Goal: Task Accomplishment & Management: Manage account settings

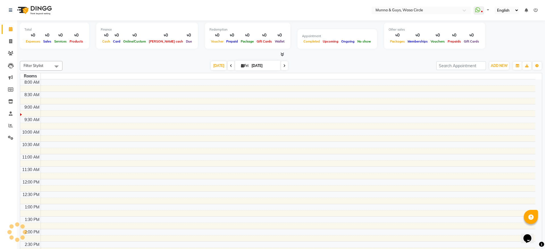
select select "en"
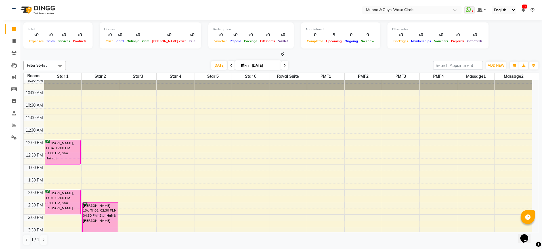
scroll to position [14, 0]
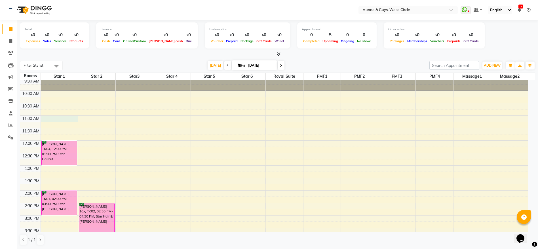
click at [60, 117] on div "9:00 AM 9:30 AM 10:00 AM 10:30 AM 11:00 AM 11:30 AM 12:00 PM 12:30 PM 1:00 PM 1…" at bounding box center [274, 253] width 508 height 374
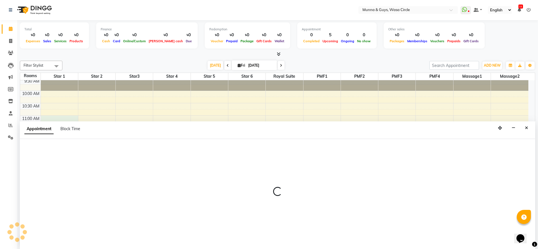
select select "tentative"
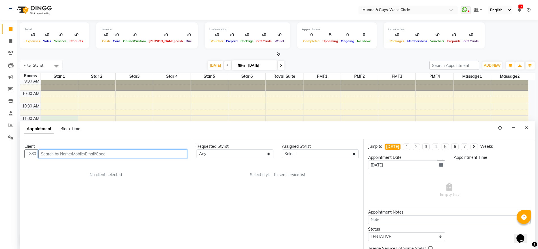
select select "660"
click at [528, 128] on icon "Close" at bounding box center [526, 128] width 3 height 4
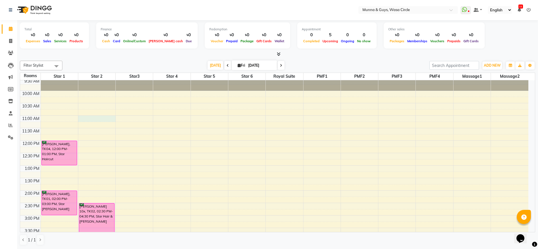
click at [89, 118] on div "9:00 AM 9:30 AM 10:00 AM 10:30 AM 11:00 AM 11:30 AM 12:00 PM 12:30 PM 1:00 PM 1…" at bounding box center [274, 253] width 508 height 374
select select "660"
select select "tentative"
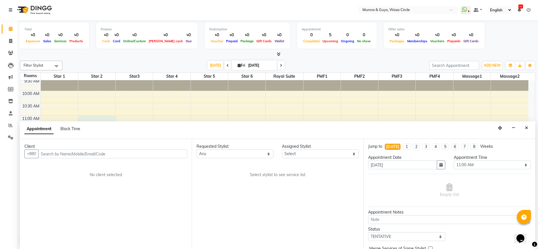
click at [80, 152] on input "text" at bounding box center [112, 154] width 149 height 9
click at [81, 155] on input "text" at bounding box center [112, 154] width 149 height 9
click at [528, 129] on icon "Close" at bounding box center [526, 128] width 3 height 4
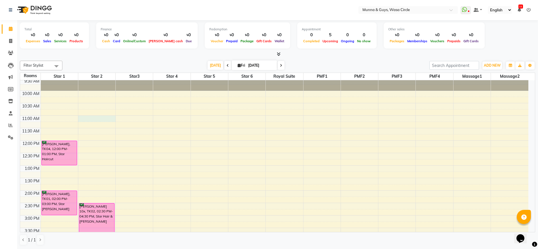
click at [97, 119] on div "9:00 AM 9:30 AM 10:00 AM 10:30 AM 11:00 AM 11:30 AM 12:00 PM 12:30 PM 1:00 PM 1…" at bounding box center [274, 253] width 508 height 374
select select "tentative"
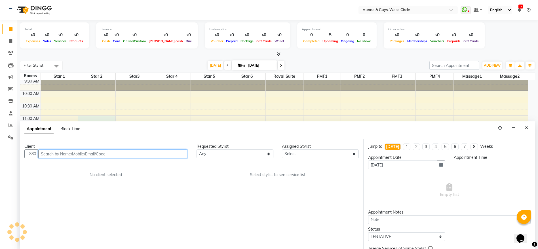
select select "660"
click at [69, 153] on input "text" at bounding box center [112, 154] width 149 height 9
type input "1736101189"
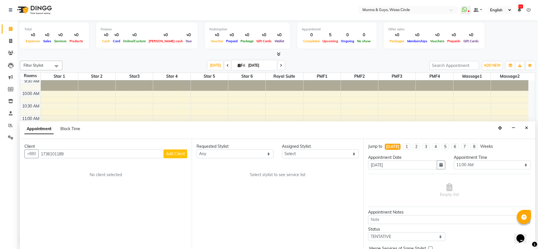
click at [169, 152] on span "Add Client" at bounding box center [175, 153] width 19 height 5
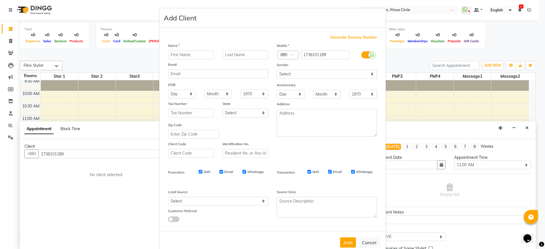
type input "f"
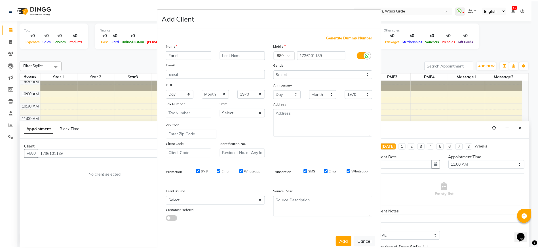
scroll to position [13, 0]
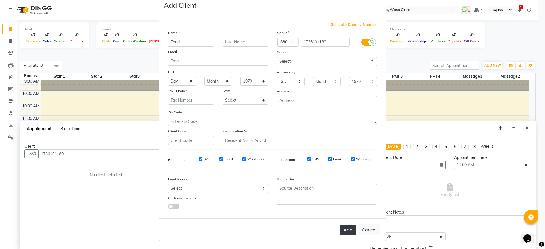
type input "Farid"
click at [344, 228] on button "Add" at bounding box center [348, 230] width 16 height 10
select select
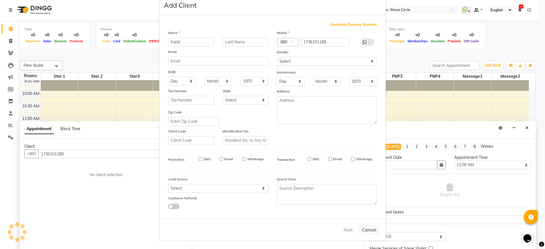
select select
checkbox input "false"
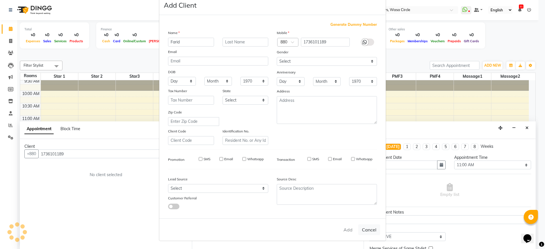
checkbox input "false"
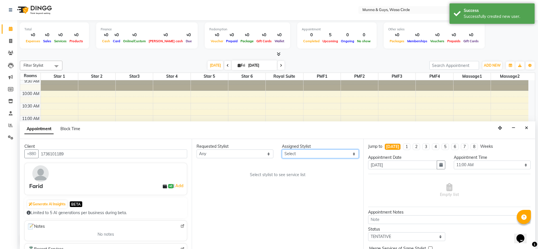
click at [306, 154] on select "Select Anando Anyone [PERSON_NAME]. [PERSON_NAME] [PERSON_NAME] [PERSON_NAME] […" at bounding box center [320, 154] width 77 height 9
select select "34701"
click at [282, 150] on select "Select Anando Anyone [PERSON_NAME]. [PERSON_NAME] [PERSON_NAME] [PERSON_NAME] […" at bounding box center [320, 154] width 77 height 9
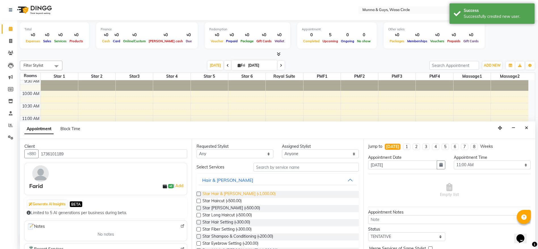
click at [239, 193] on span "Star Hair & [PERSON_NAME] (৳1,000.00)" at bounding box center [239, 194] width 73 height 7
checkbox input "true"
select select "2101"
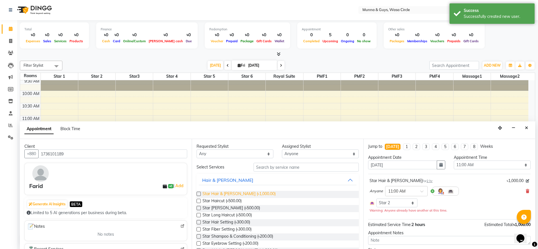
checkbox input "false"
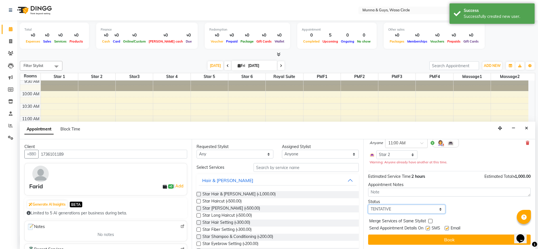
click at [397, 210] on select "Select TENTATIVE CONFIRM CHECK-IN UPCOMING" at bounding box center [406, 209] width 77 height 9
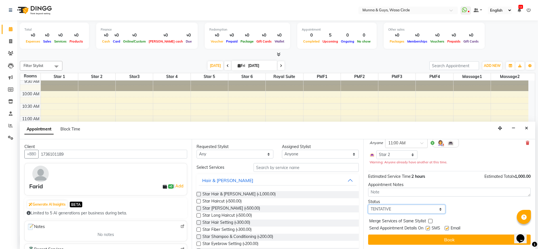
select select "confirm booking"
click at [368, 205] on select "Select TENTATIVE CONFIRM CHECK-IN UPCOMING" at bounding box center [406, 209] width 77 height 9
click at [407, 234] on div "Jump to [DATE] 1 2 3 4 5 6 7 8 Weeks Appointment Date [DATE] Appointment Time S…" at bounding box center [449, 194] width 172 height 110
click at [410, 220] on span "Merge Services of Same Stylist" at bounding box center [397, 221] width 57 height 7
click at [430, 222] on label at bounding box center [430, 221] width 4 height 4
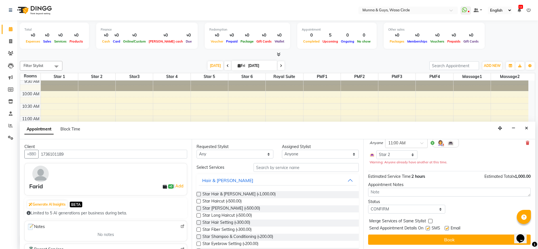
click at [430, 222] on input "checkbox" at bounding box center [430, 222] width 4 height 4
checkbox input "true"
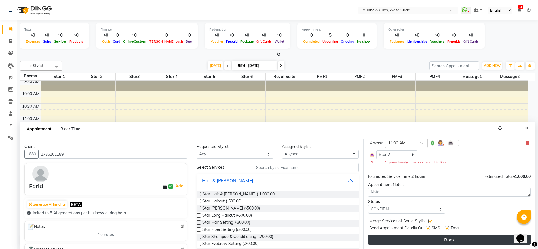
click at [429, 243] on button "Book" at bounding box center [449, 240] width 163 height 10
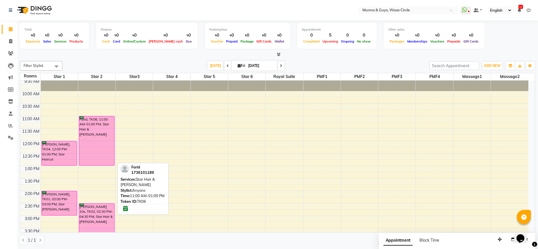
click at [88, 139] on div "Farid, TK06, 11:00 AM-01:00 PM, Star Hair & [PERSON_NAME]" at bounding box center [96, 140] width 35 height 49
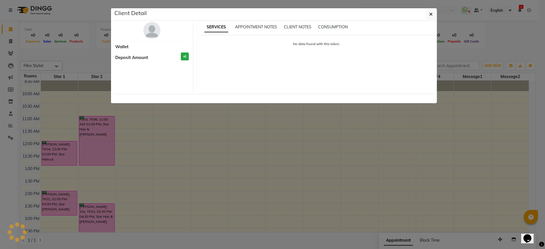
select select "6"
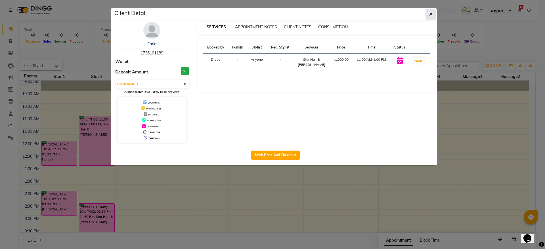
click at [432, 18] on button "button" at bounding box center [430, 14] width 11 height 11
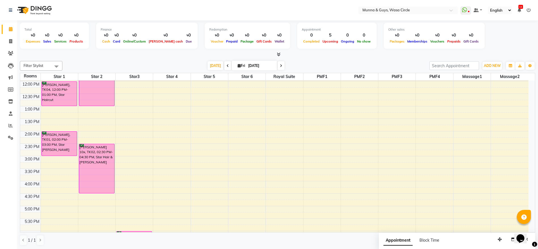
scroll to position [75, 0]
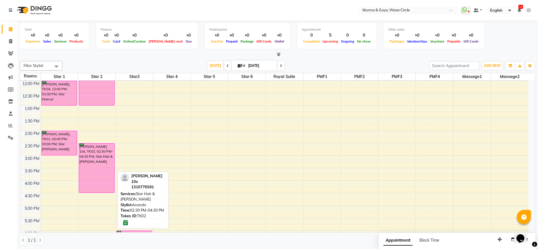
click at [100, 162] on div "[PERSON_NAME] 10x, TK02, 02:30 PM-04:30 PM, Star Hair & [PERSON_NAME]" at bounding box center [96, 168] width 35 height 49
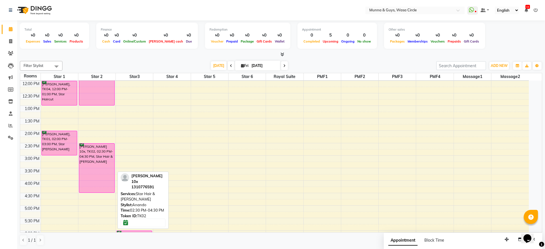
select select "6"
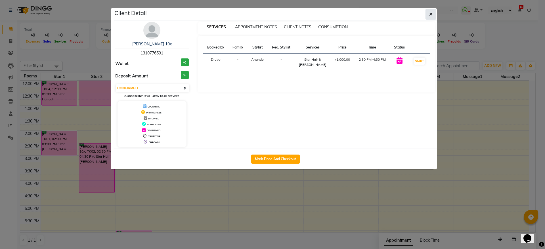
click at [432, 14] on icon "button" at bounding box center [430, 14] width 3 height 5
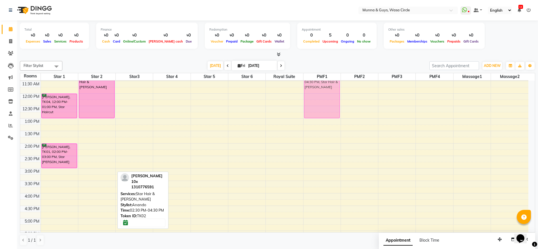
scroll to position [60, 0]
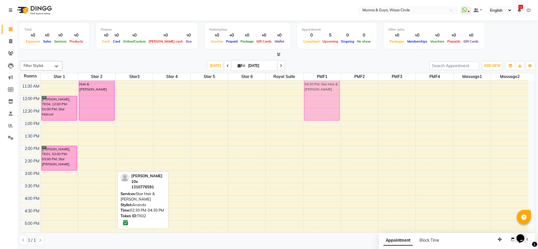
click at [359, 100] on tr "[PERSON_NAME], TK04, 12:00 PM-01:00 PM, Star Haircut [PERSON_NAME], TK01, 02:00…" at bounding box center [274, 208] width 508 height 374
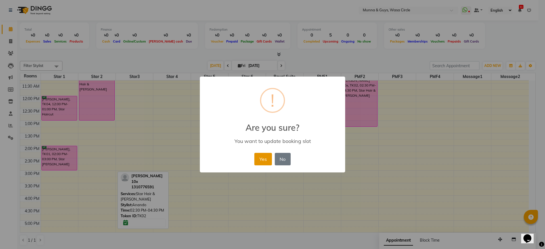
click at [268, 159] on button "Yes" at bounding box center [262, 159] width 17 height 12
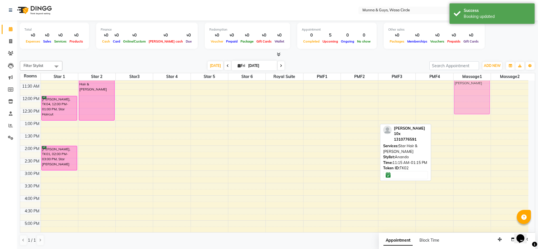
scroll to position [59, 0]
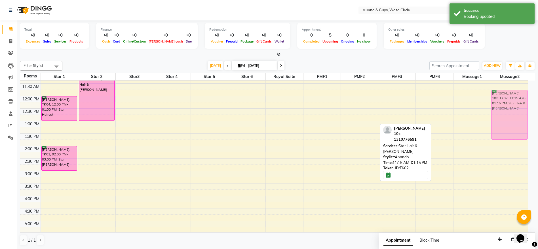
drag, startPoint x: 346, startPoint y: 109, endPoint x: 511, endPoint y: 121, distance: 165.9
click at [511, 121] on tr "[PERSON_NAME], TK04, 12:00 PM-01:00 PM, Star Haircut [PERSON_NAME], TK01, 02:00…" at bounding box center [274, 208] width 508 height 374
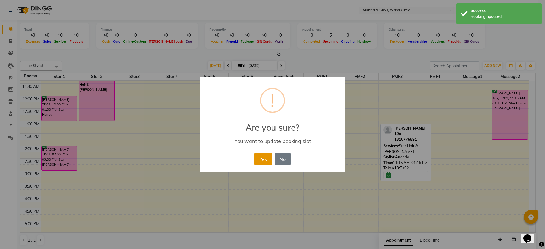
click at [262, 159] on button "Yes" at bounding box center [262, 159] width 17 height 12
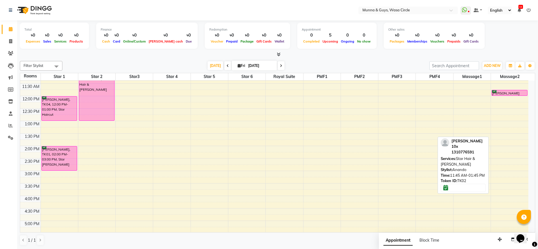
drag, startPoint x: 506, startPoint y: 138, endPoint x: 503, endPoint y: 96, distance: 43.0
click at [503, 96] on div "[PERSON_NAME] 10x, TK02, 11:45 AM-01:45 PM, Star Hair & [PERSON_NAME] 10x, TK02…" at bounding box center [509, 208] width 37 height 374
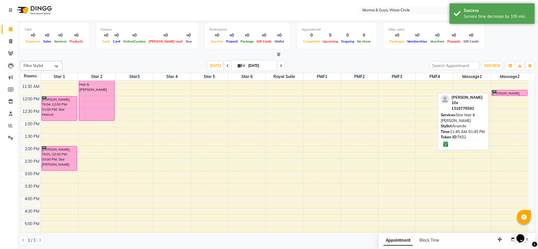
click at [0, 0] on div at bounding box center [0, 0] width 0 height 0
select select "6"
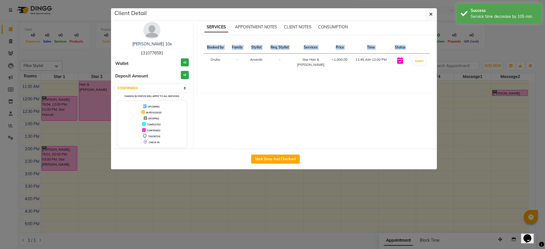
click at [503, 96] on ngb-modal-window "Client Detail [PERSON_NAME] 10x 1310776591 Wallet ৳0 Deposit Amount ৳0 Select I…" at bounding box center [272, 124] width 545 height 249
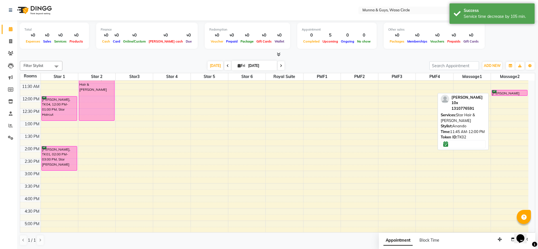
click at [0, 0] on div at bounding box center [0, 0] width 0 height 0
select select "6"
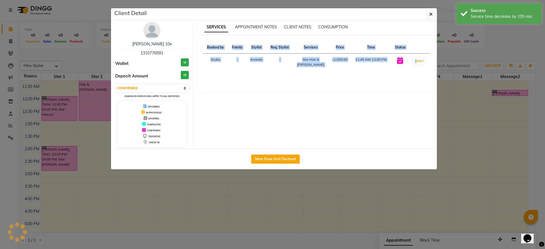
click at [503, 96] on ngb-modal-window "Client Detail [PERSON_NAME] 10x 1310776591 Wallet ৳0 Deposit Amount ৳0 Select I…" at bounding box center [272, 124] width 545 height 249
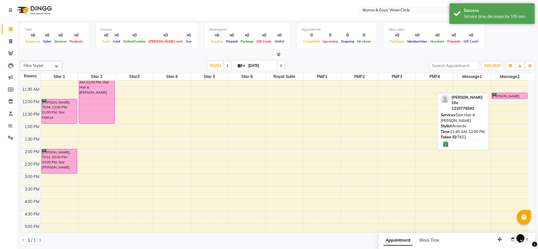
click at [502, 92] on div "9:00 AM 9:30 AM 10:00 AM 10:30 AM 11:00 AM 11:30 AM 12:00 PM 12:30 PM 1:00 PM 1…" at bounding box center [274, 211] width 508 height 374
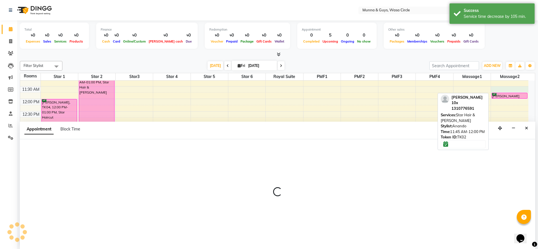
scroll to position [0, 0]
select select "690"
select select "tentative"
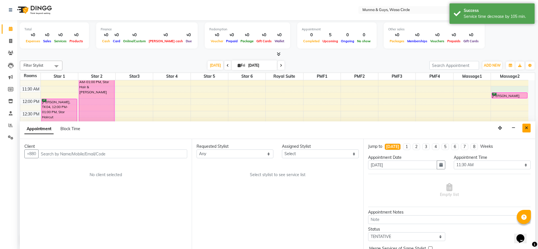
click at [526, 127] on icon "Close" at bounding box center [526, 128] width 3 height 4
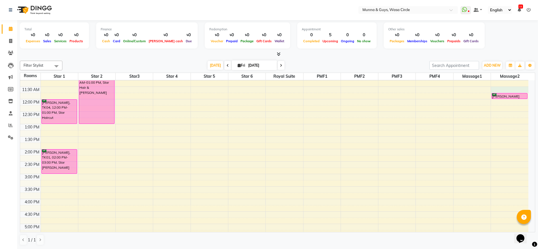
scroll to position [56, 0]
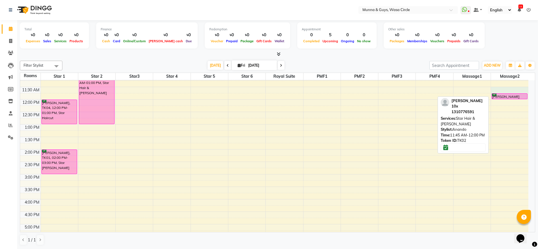
drag, startPoint x: 514, startPoint y: 91, endPoint x: 515, endPoint y: 95, distance: 3.4
click at [515, 95] on div "9:00 AM 9:30 AM 10:00 AM 10:30 AM 11:00 AM 11:30 AM 12:00 PM 12:30 PM 1:00 PM 1…" at bounding box center [274, 212] width 508 height 374
select select "690"
select select "tentative"
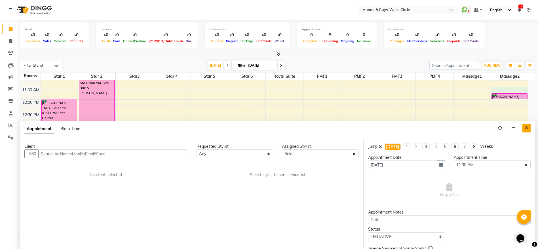
click at [528, 127] on button "Close" at bounding box center [527, 128] width 8 height 9
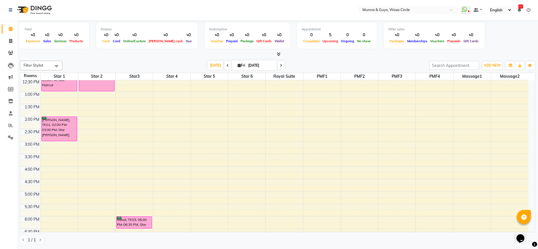
scroll to position [92, 0]
